Goal: Task Accomplishment & Management: Manage account settings

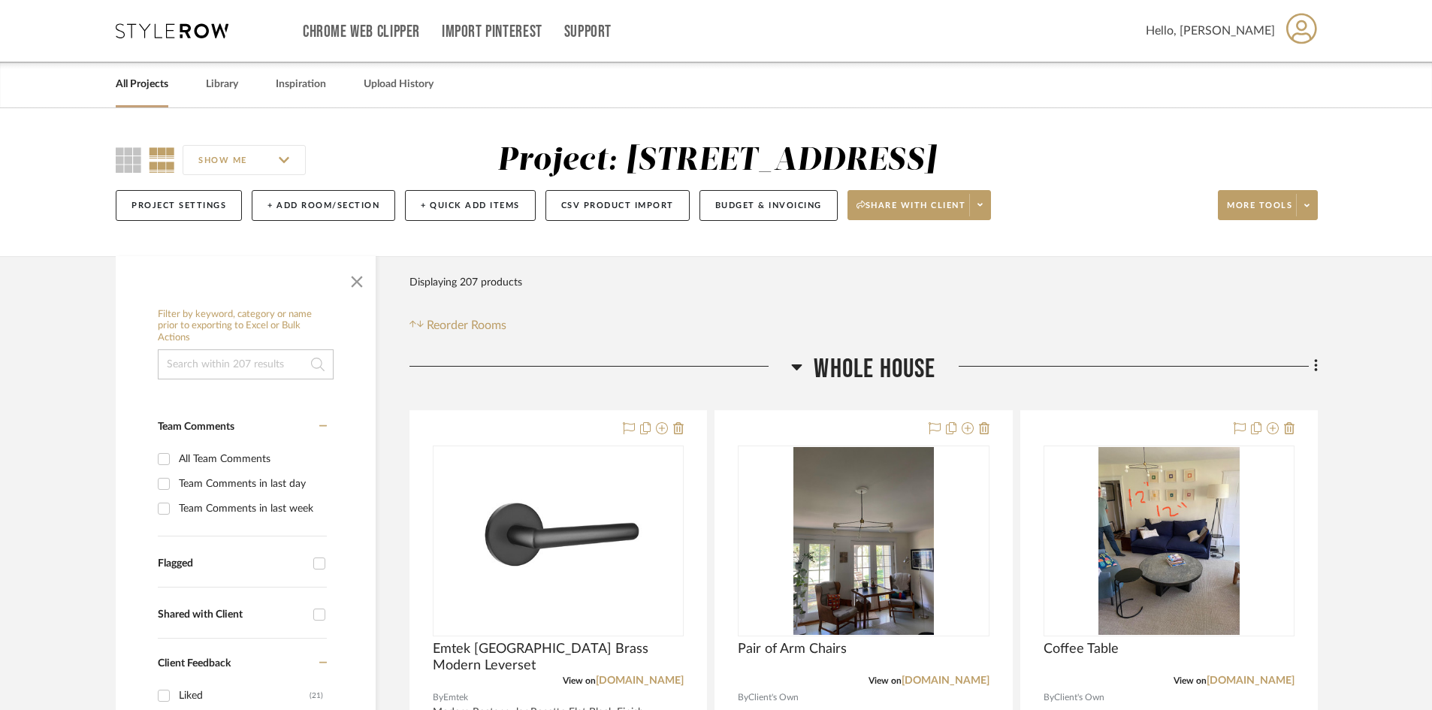
click at [155, 91] on link "All Projects" at bounding box center [142, 84] width 53 height 20
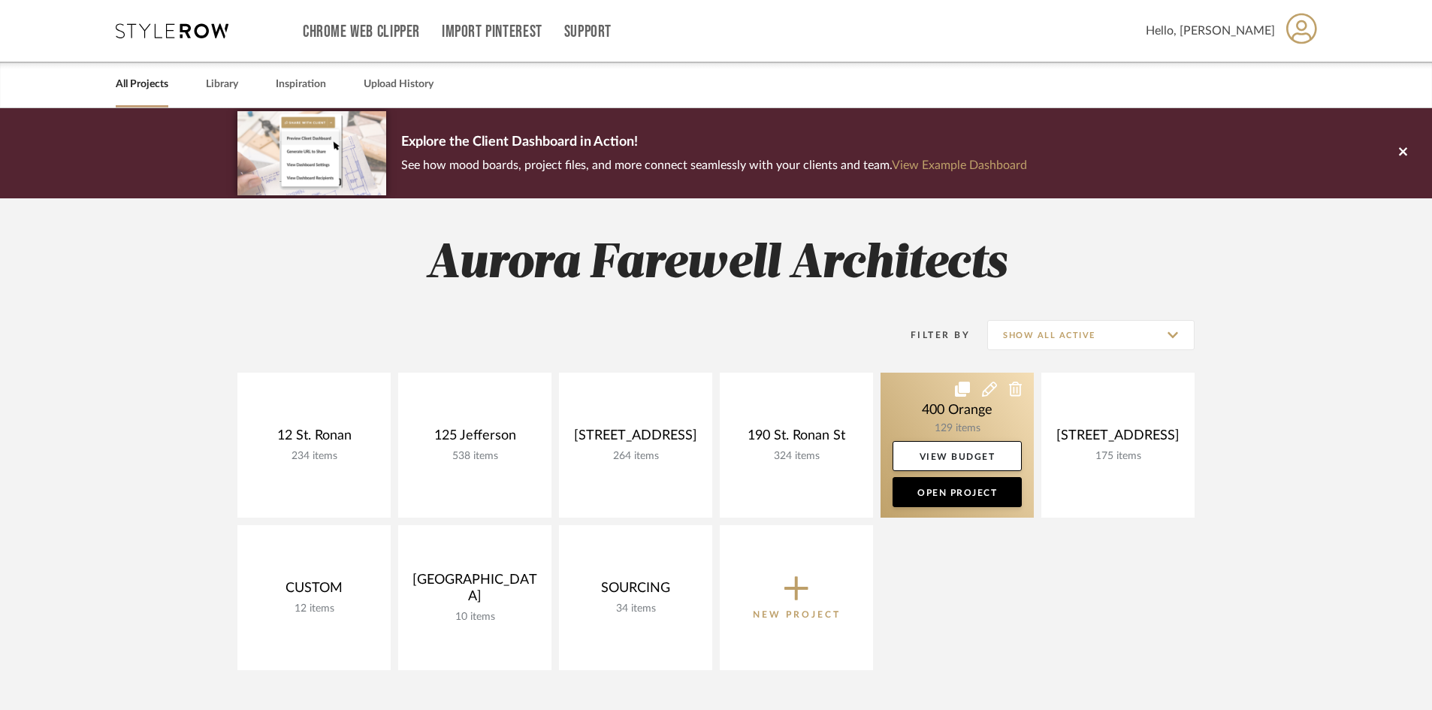
click at [945, 417] on link at bounding box center [957, 445] width 153 height 145
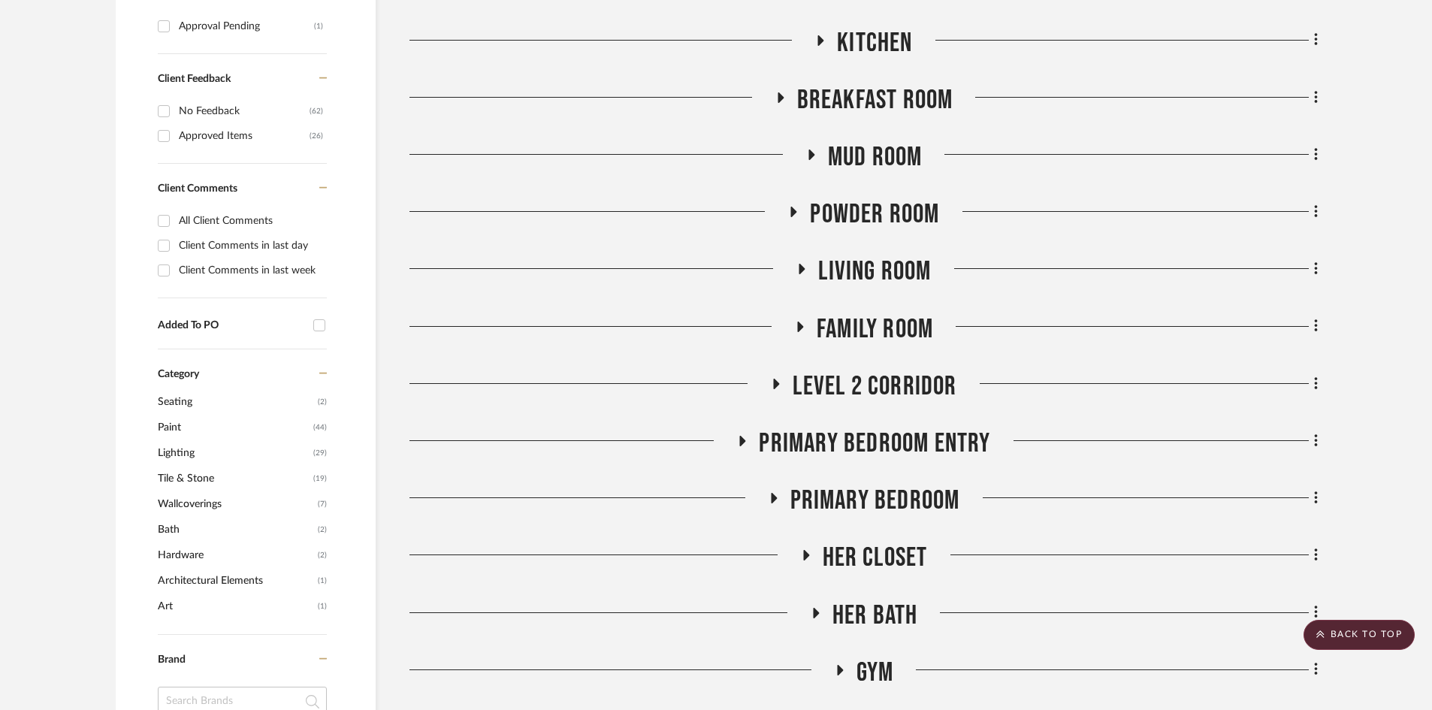
scroll to position [676, 0]
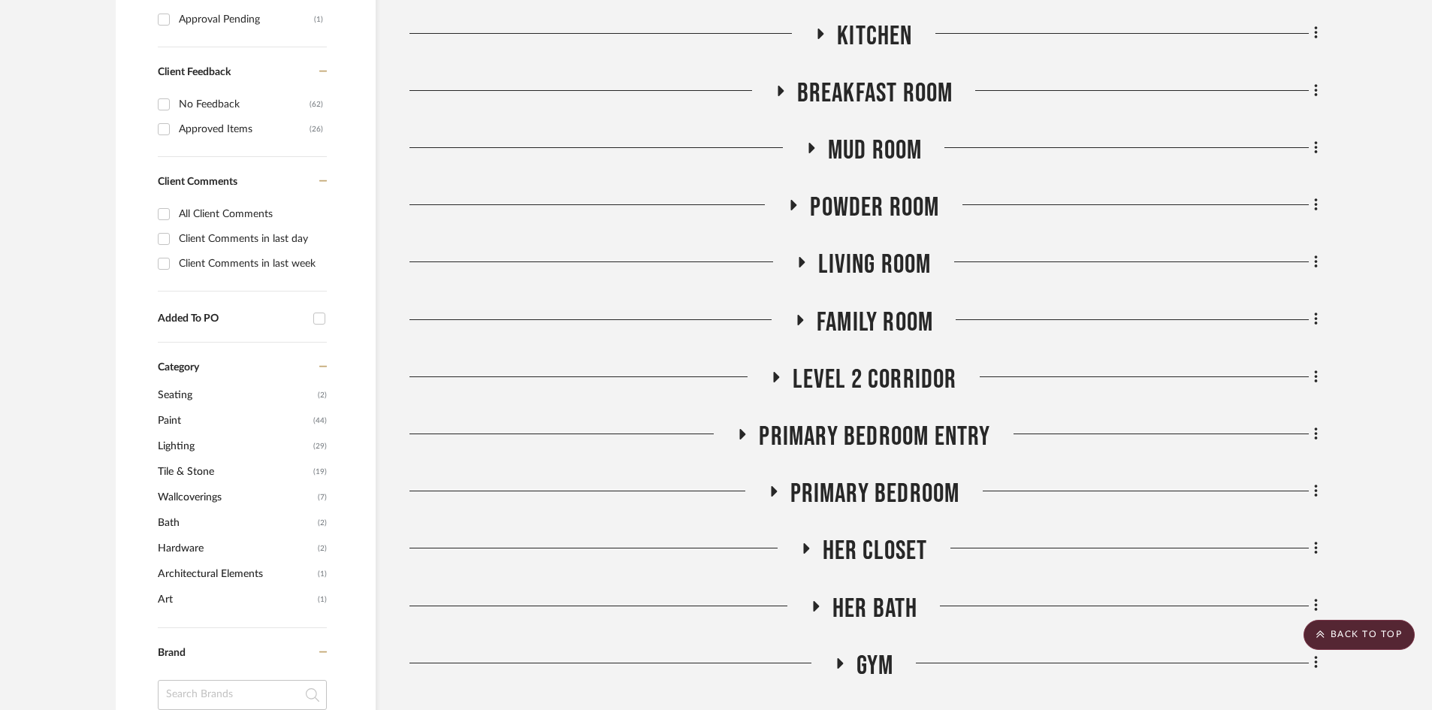
click at [872, 611] on span "Her Bath" at bounding box center [876, 609] width 86 height 32
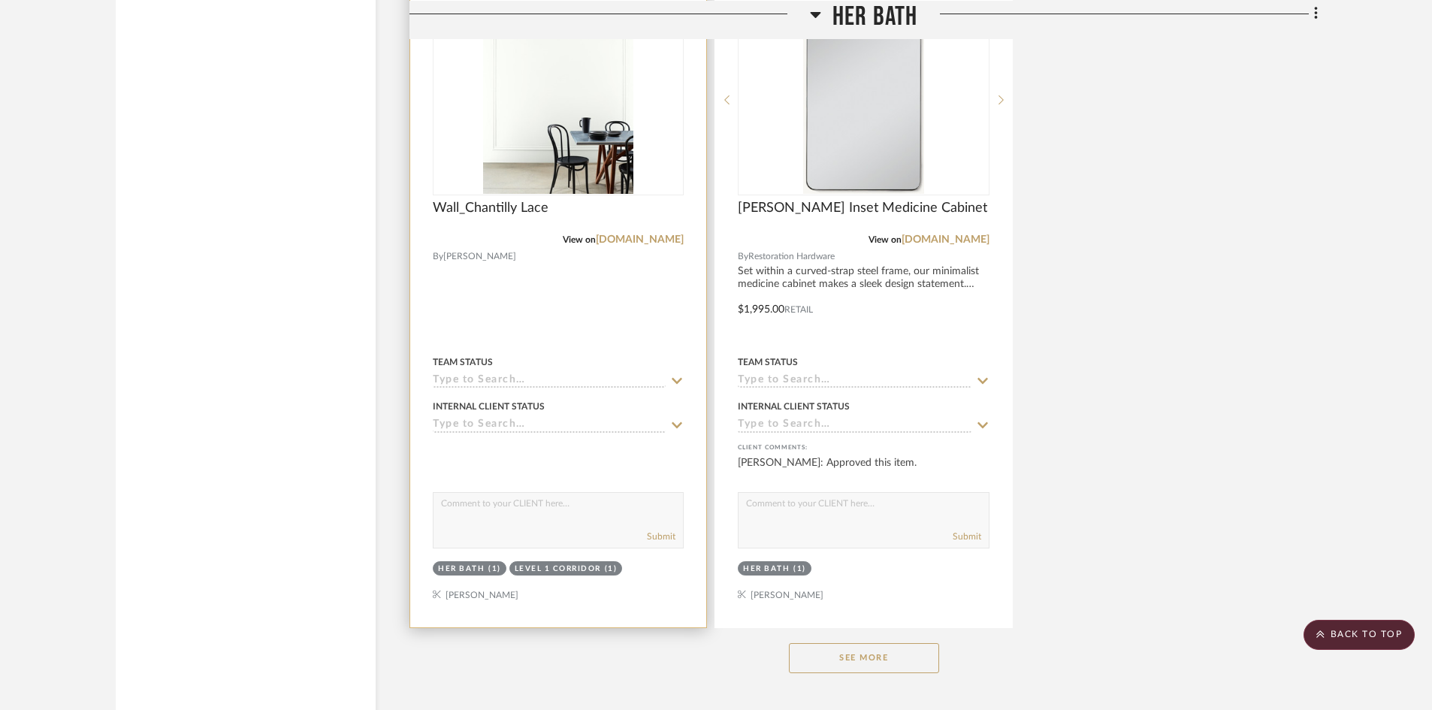
scroll to position [3006, 0]
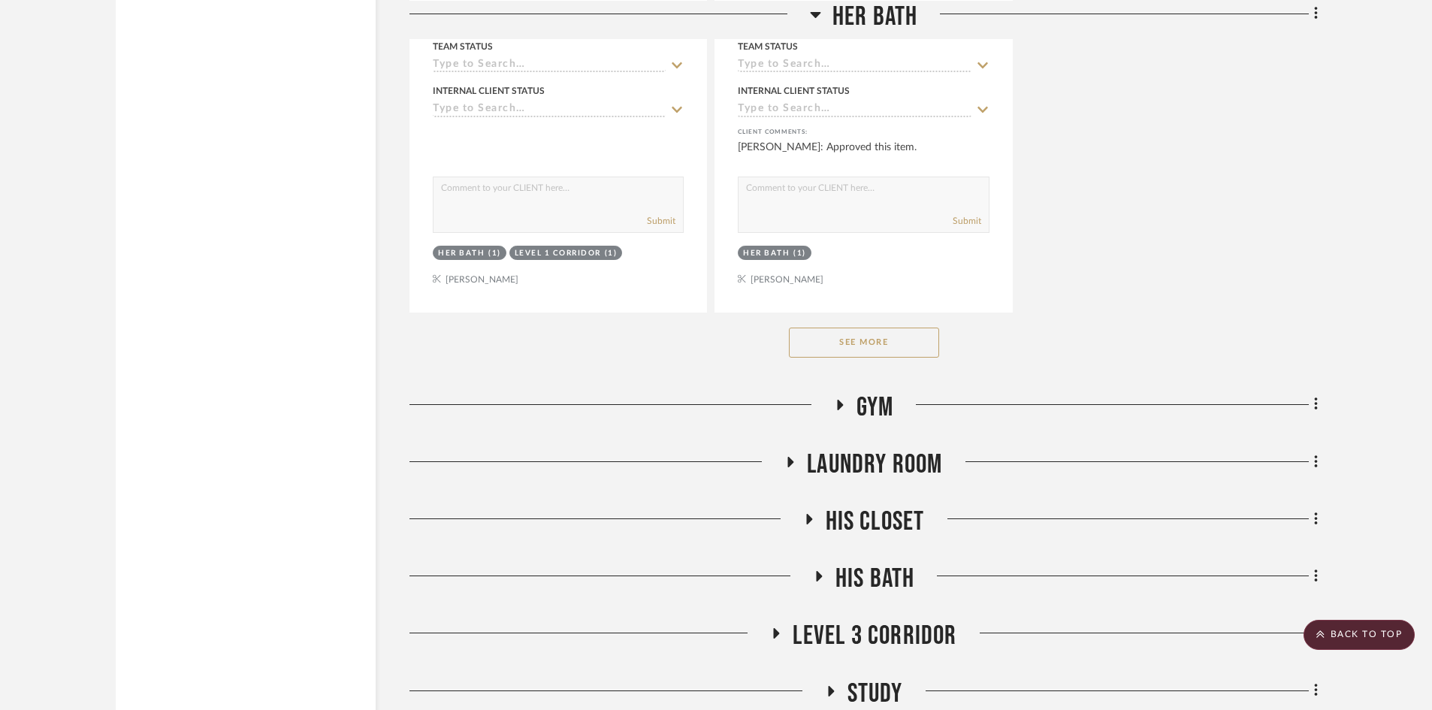
click at [866, 349] on button "See More" at bounding box center [864, 343] width 150 height 30
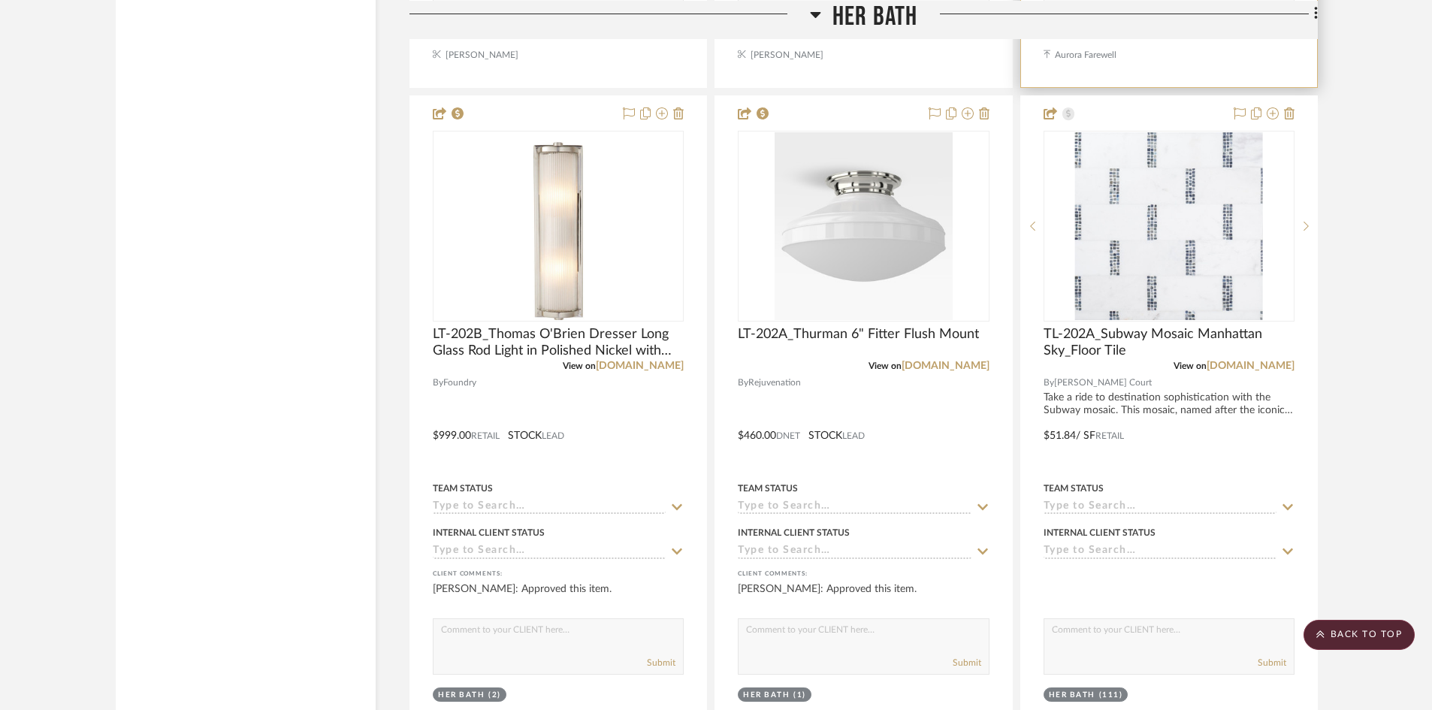
scroll to position [3231, 0]
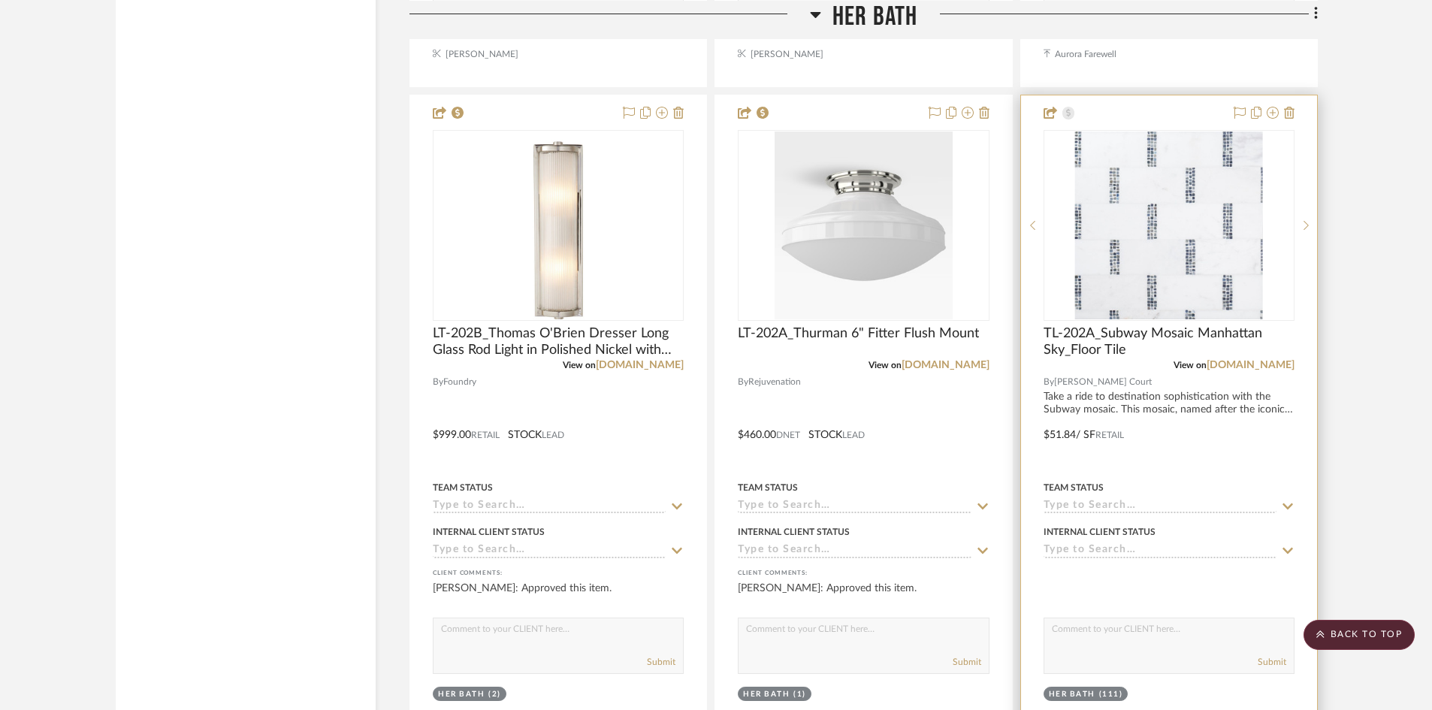
click at [1175, 404] on div at bounding box center [1169, 424] width 296 height 658
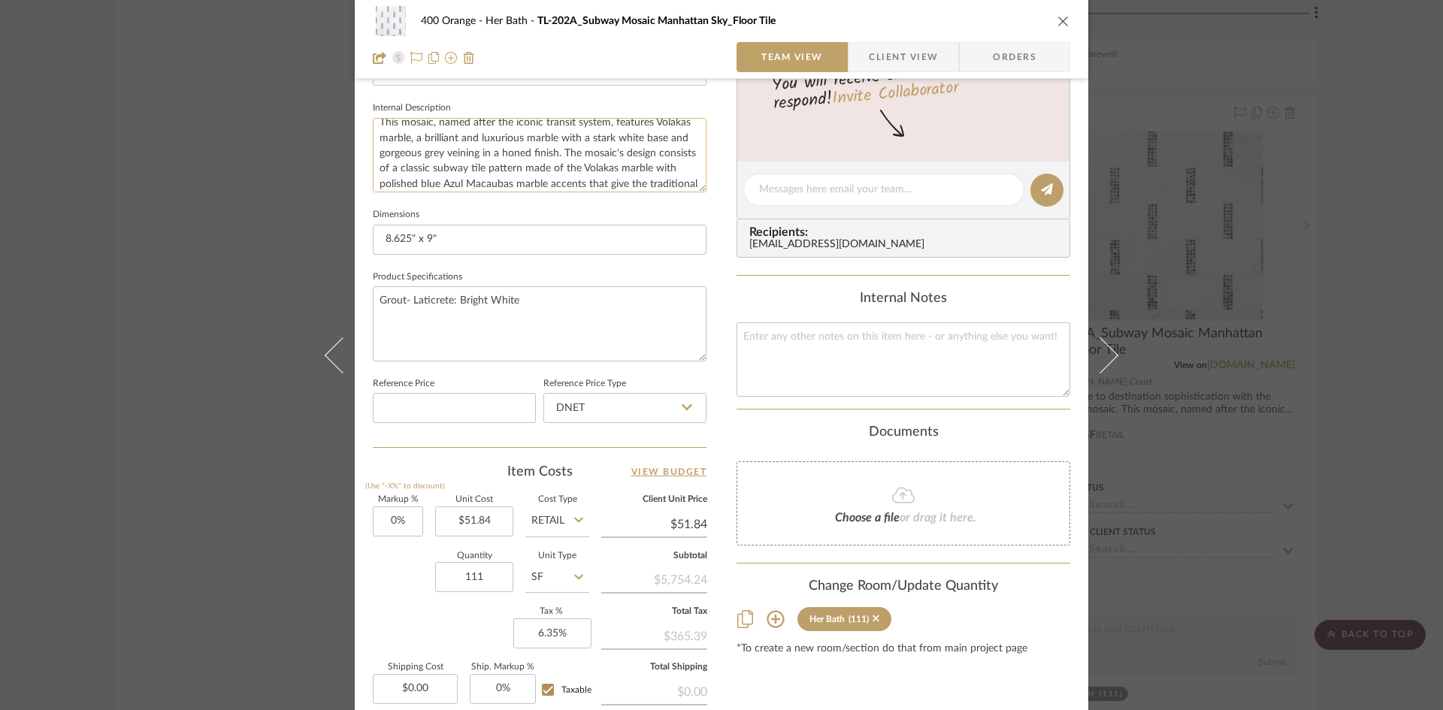
scroll to position [46, 0]
click at [479, 579] on input "111" at bounding box center [474, 577] width 78 height 30
type input "141"
click at [1374, 448] on div "400 Orange Her Bath TL-202A_Subway Mosaic Manhattan Sky_Floor Tile Team View Cl…" at bounding box center [721, 355] width 1443 height 710
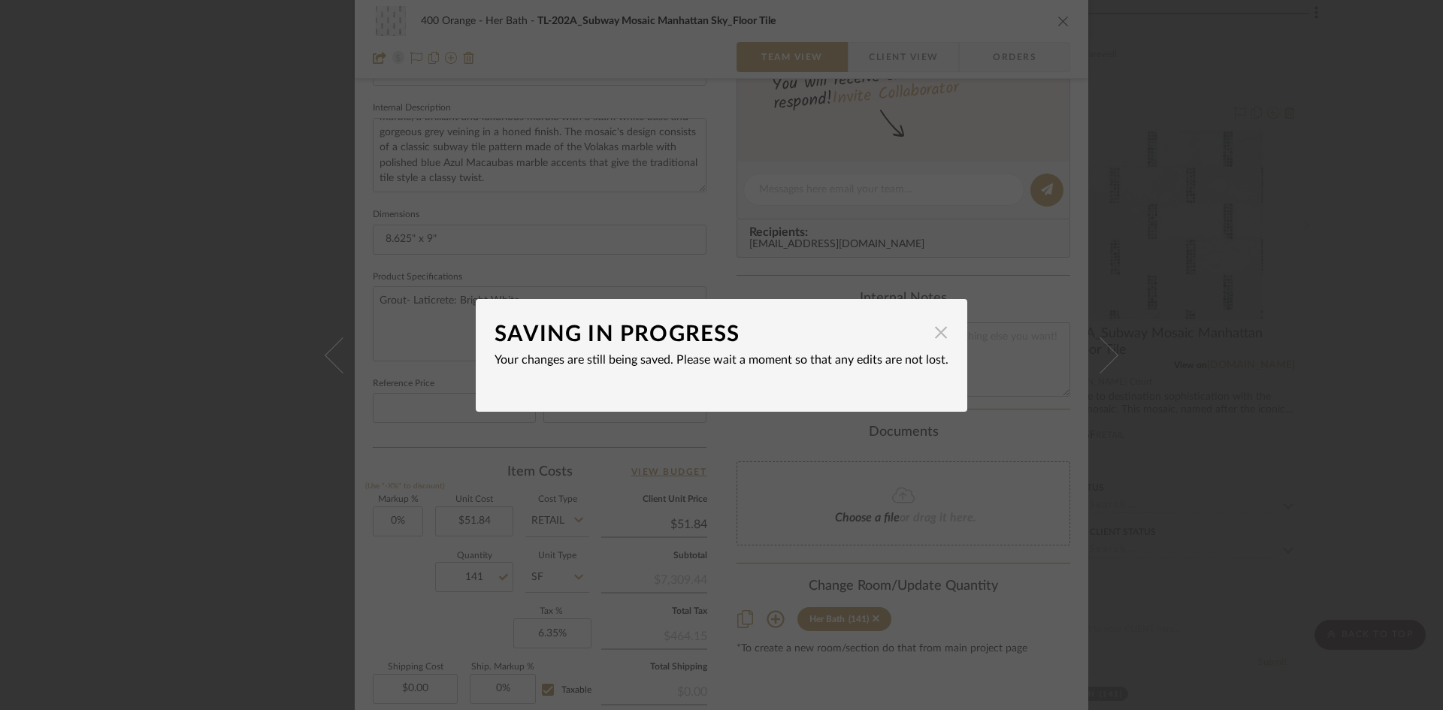
click at [937, 327] on span "button" at bounding box center [941, 333] width 30 height 30
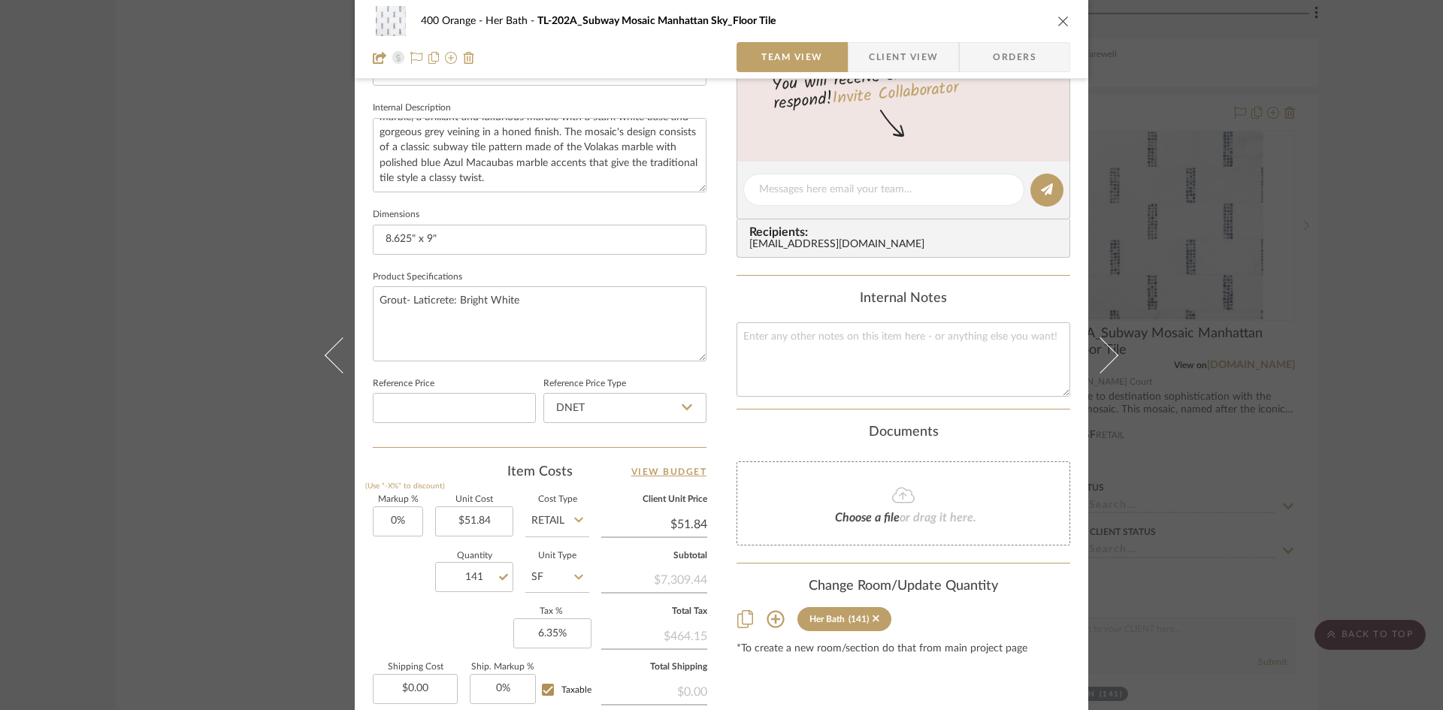
click at [1292, 390] on div "400 Orange Her Bath TL-202A_Subway Mosaic Manhattan Sky_Floor Tile Team View Cl…" at bounding box center [721, 355] width 1443 height 710
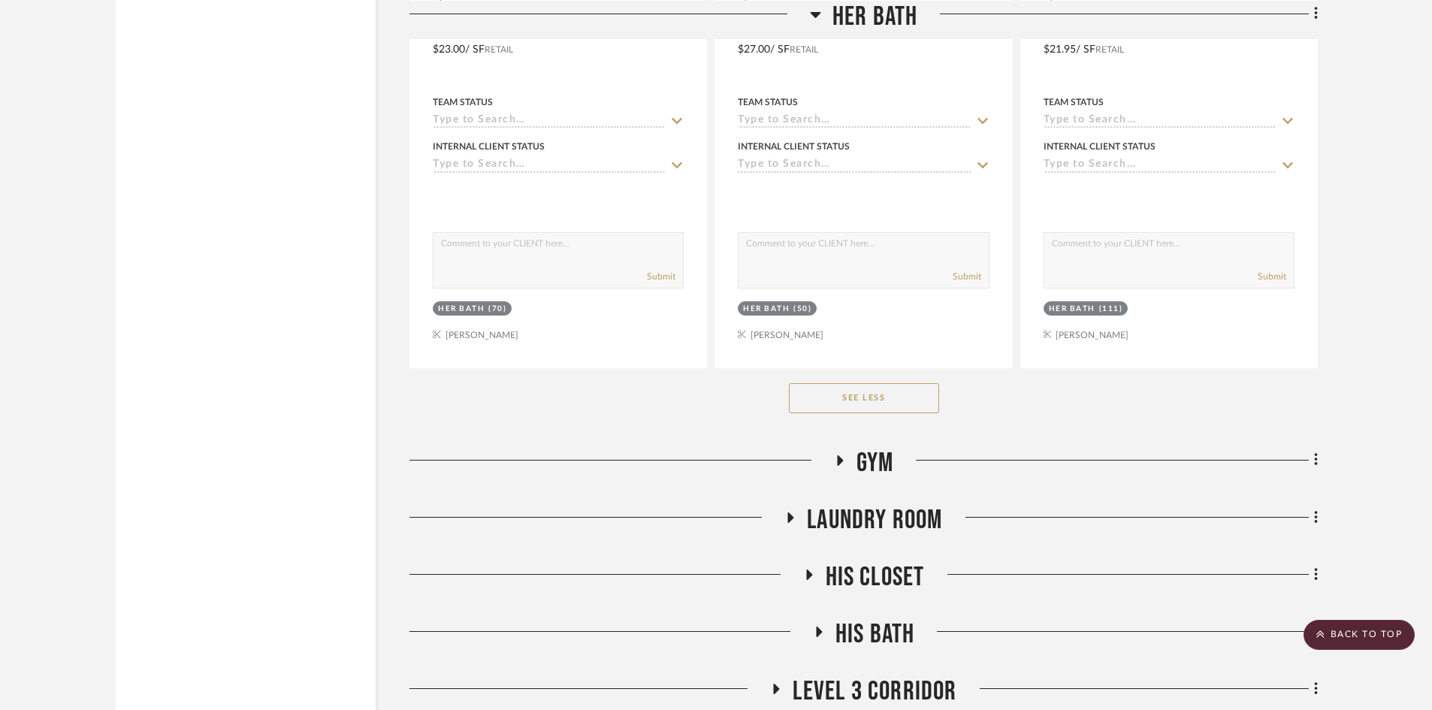
scroll to position [4509, 0]
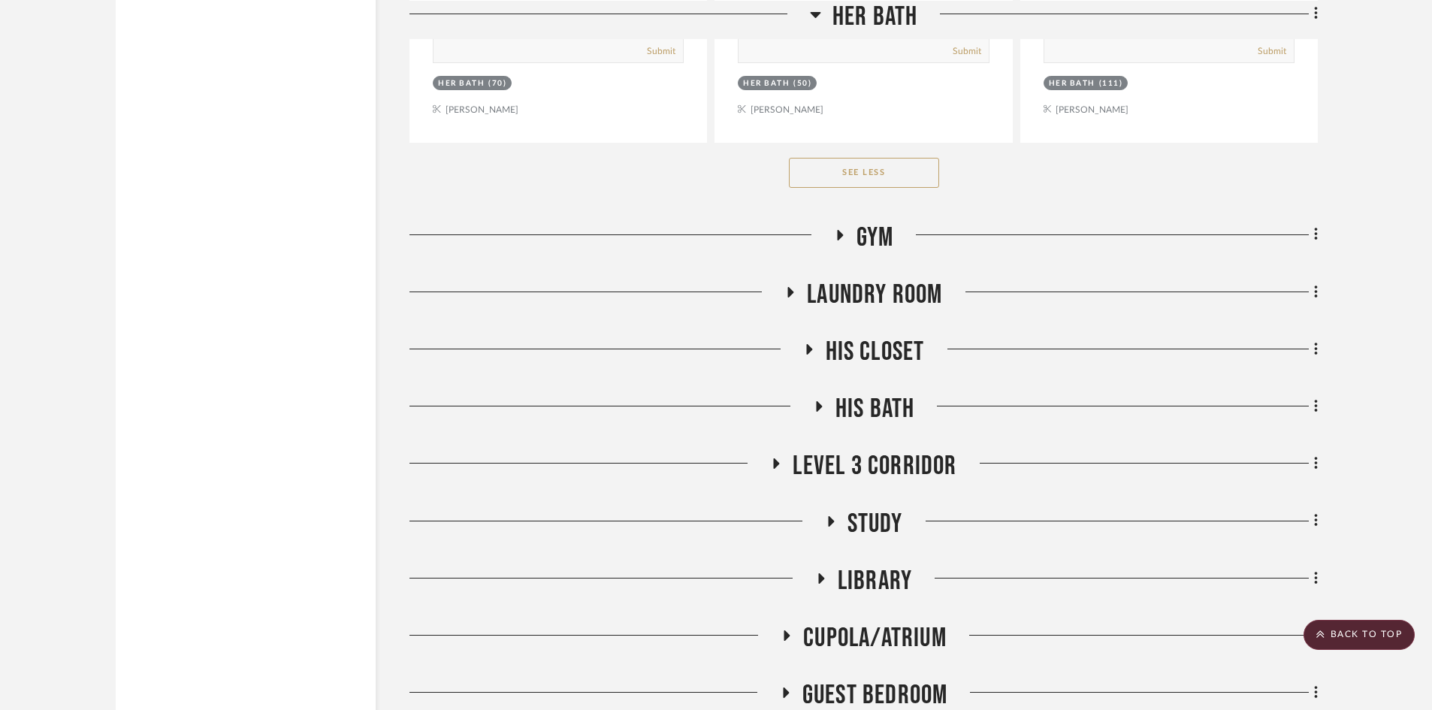
click at [854, 237] on h3 "Gym" at bounding box center [864, 238] width 60 height 32
